Goal: Task Accomplishment & Management: Use online tool/utility

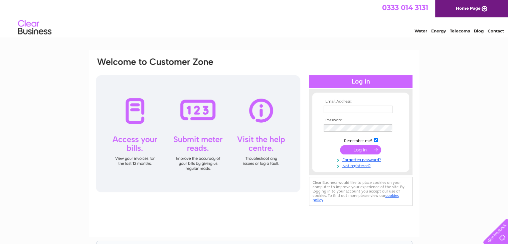
click at [326, 111] on input "text" at bounding box center [358, 109] width 69 height 7
type input "accounts@thestandingstones.co.uk"
click at [356, 150] on input "submit" at bounding box center [360, 149] width 41 height 9
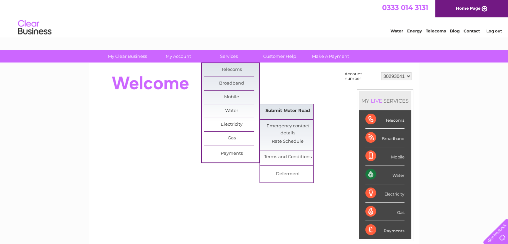
click at [271, 111] on link "Submit Meter Read" at bounding box center [287, 110] width 55 height 13
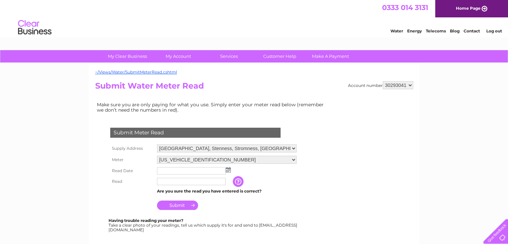
click at [227, 170] on img at bounding box center [228, 169] width 5 height 5
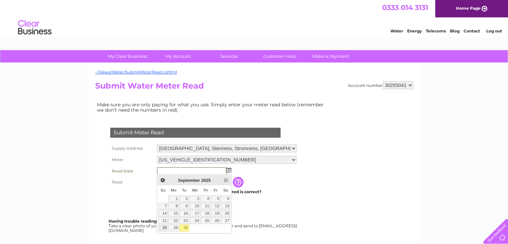
click at [162, 229] on link "28" at bounding box center [162, 228] width 9 height 7
type input "2025/09/28"
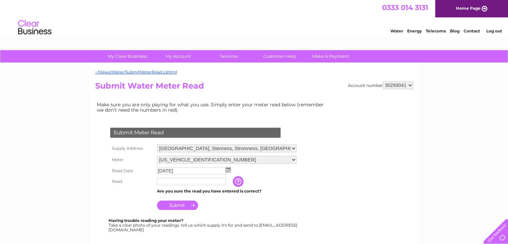
click at [173, 182] on input "text" at bounding box center [191, 181] width 69 height 7
type input "5446"
click at [178, 206] on input "Submit" at bounding box center [177, 205] width 41 height 9
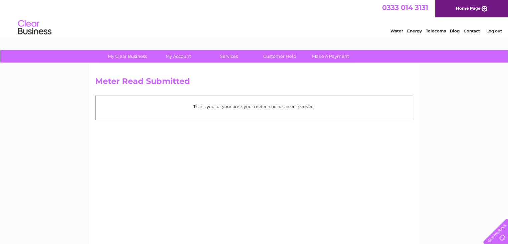
click at [498, 31] on link "Log out" at bounding box center [494, 30] width 16 height 5
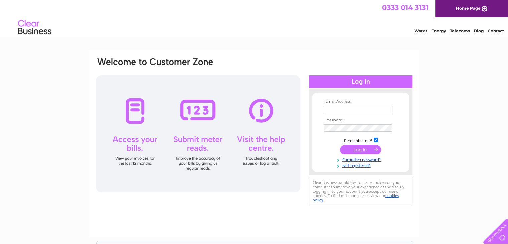
click at [332, 110] on input "text" at bounding box center [358, 109] width 69 height 7
type input "[EMAIL_ADDRESS][DOMAIN_NAME]"
click at [357, 149] on input "submit" at bounding box center [360, 149] width 41 height 9
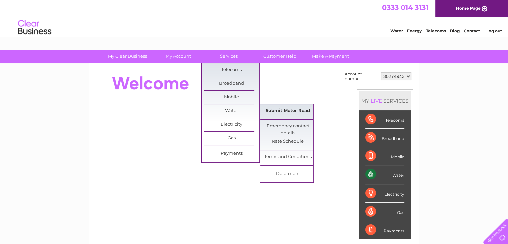
click at [304, 111] on link "Submit Meter Read" at bounding box center [287, 110] width 55 height 13
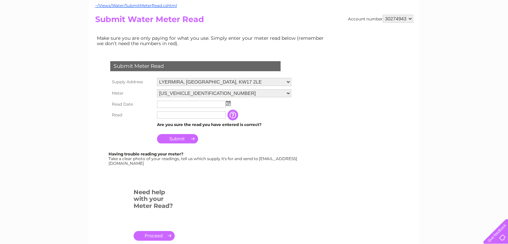
scroll to position [67, 0]
click at [228, 102] on img at bounding box center [228, 102] width 5 height 5
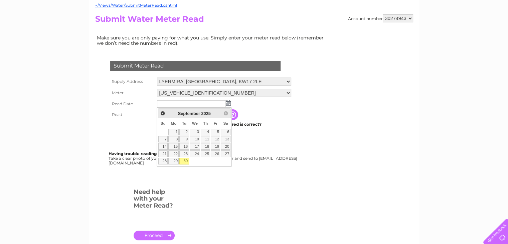
click at [182, 159] on link "30" at bounding box center [183, 161] width 9 height 7
type input "2025/09/30"
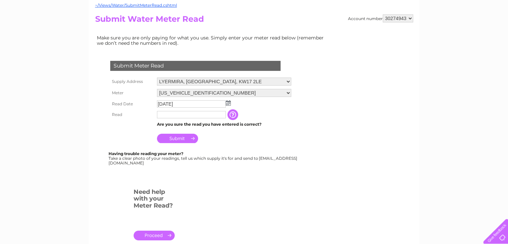
click at [168, 115] on input "text" at bounding box center [191, 114] width 69 height 7
type input "175"
click at [183, 138] on input "Submit" at bounding box center [177, 138] width 41 height 9
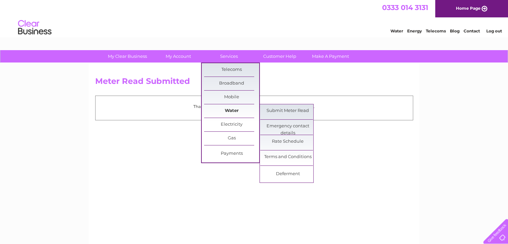
click at [238, 110] on link "Water" at bounding box center [231, 110] width 55 height 13
click at [268, 108] on link "Submit Meter Read" at bounding box center [287, 110] width 55 height 13
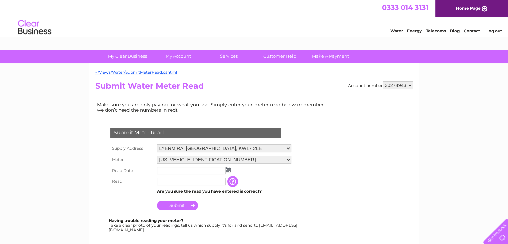
click at [403, 86] on select "30274943 30275048 30283500" at bounding box center [398, 85] width 30 height 8
select select "30275048"
click at [383, 81] on select "30274943 30275048 30283500" at bounding box center [398, 85] width 30 height 8
click at [226, 170] on img at bounding box center [228, 169] width 5 height 5
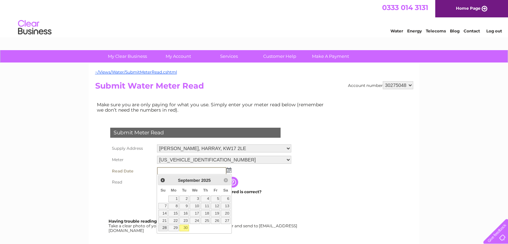
click at [164, 226] on link "28" at bounding box center [162, 228] width 9 height 7
type input "2025/09/28"
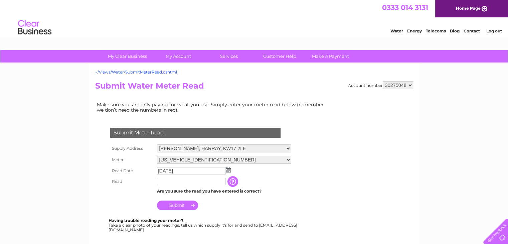
click at [166, 183] on input "text" at bounding box center [191, 181] width 69 height 7
type input "202"
click at [175, 206] on input "Submit" at bounding box center [177, 205] width 41 height 9
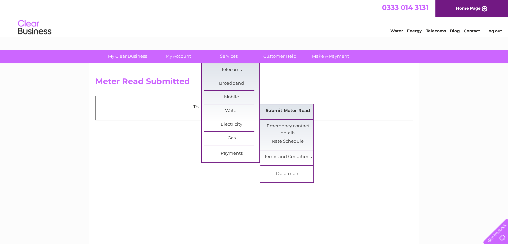
click at [278, 112] on link "Submit Meter Read" at bounding box center [287, 110] width 55 height 13
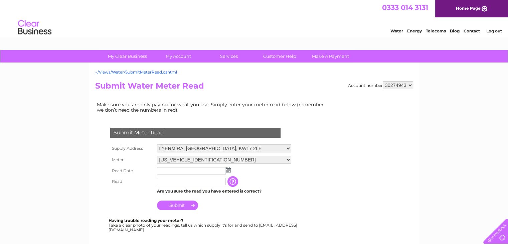
click at [401, 87] on select "30274943 30275048 30283500" at bounding box center [398, 85] width 30 height 8
select select "30283500"
click at [383, 81] on select "30274943 30275048 30283500" at bounding box center [398, 85] width 30 height 8
click at [405, 85] on select "30274943 30275048 30283500" at bounding box center [398, 85] width 30 height 8
select select "30274943"
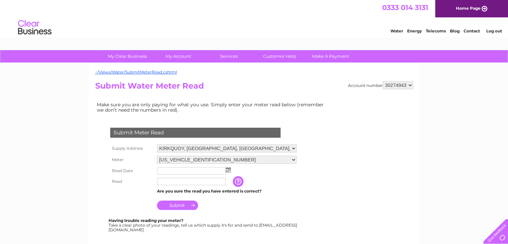
click at [383, 81] on select "30274943 30275048 30283500" at bounding box center [398, 85] width 30 height 8
click at [408, 87] on select "30274943 30275048 30283500" at bounding box center [398, 85] width 30 height 8
select select "30275048"
click at [383, 81] on select "30274943 30275048 30283500" at bounding box center [398, 85] width 30 height 8
click at [394, 86] on select "30274943 30275048 30283500" at bounding box center [398, 85] width 30 height 8
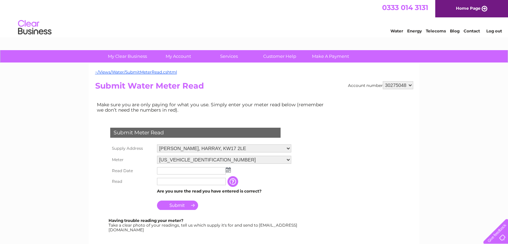
select select "30274943"
click at [383, 81] on select "30274943 30275048 30283500" at bounding box center [398, 85] width 30 height 8
click at [400, 85] on select "30274943 30275048 30283500" at bounding box center [398, 85] width 30 height 8
select select "30283500"
click at [383, 81] on select "30274943 30275048 30283500" at bounding box center [398, 85] width 30 height 8
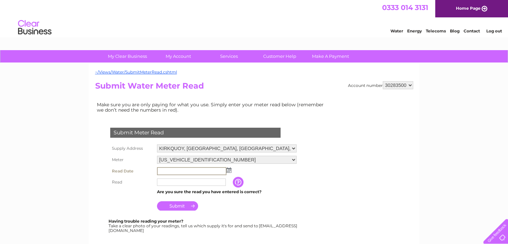
click at [162, 170] on input "text" at bounding box center [192, 171] width 70 height 8
click at [227, 169] on img at bounding box center [229, 169] width 5 height 5
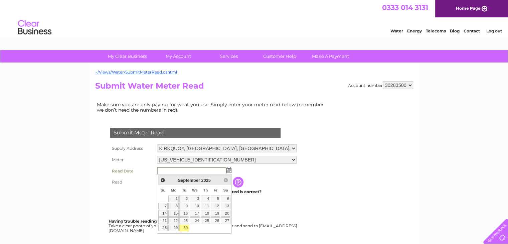
click at [186, 227] on link "30" at bounding box center [183, 228] width 9 height 7
type input "2025/09/30"
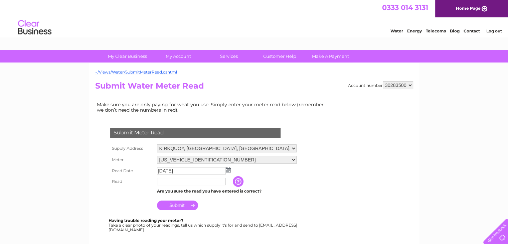
click at [172, 182] on input "text" at bounding box center [191, 181] width 69 height 7
type input "155"
click at [183, 204] on input "Submit" at bounding box center [177, 205] width 41 height 9
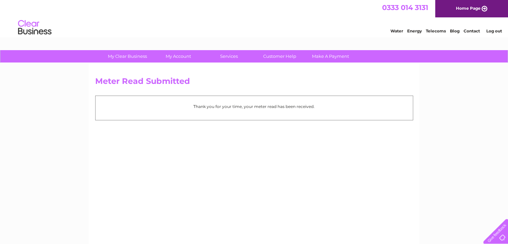
click at [495, 31] on link "Log out" at bounding box center [494, 30] width 16 height 5
